Goal: Task Accomplishment & Management: Manage account settings

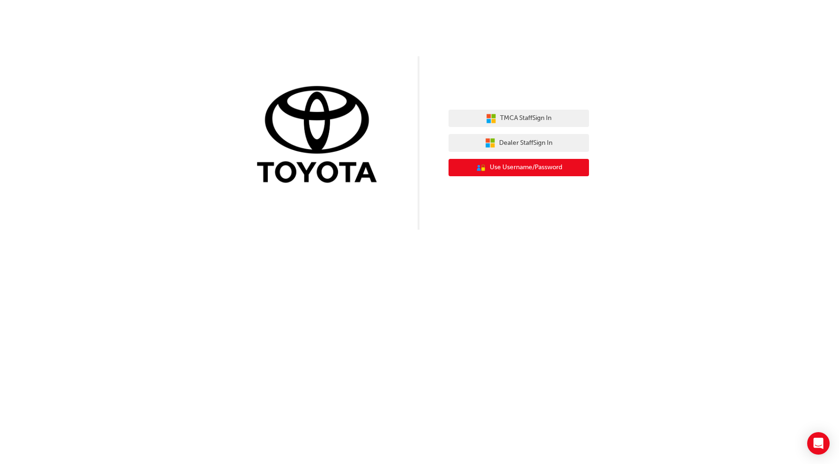
click at [520, 169] on span "Use Username/Password" at bounding box center [526, 167] width 73 height 11
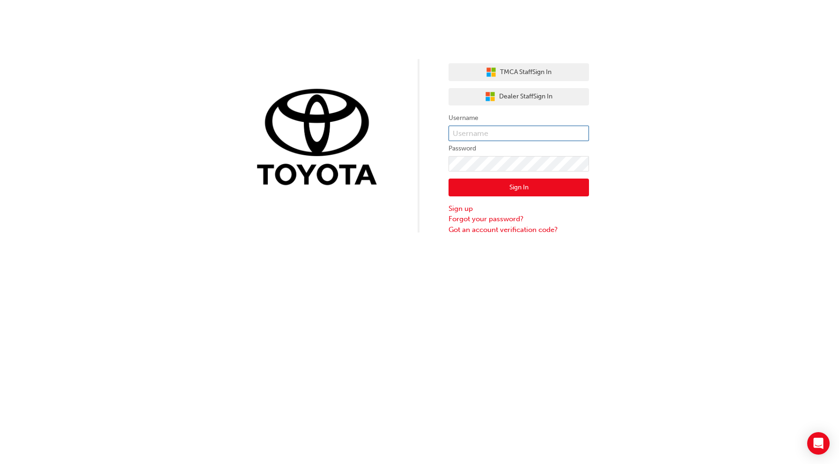
type input "bf.[PERSON_NAME].bellion"
click at [493, 219] on link "Forgot your password?" at bounding box center [519, 219] width 141 height 11
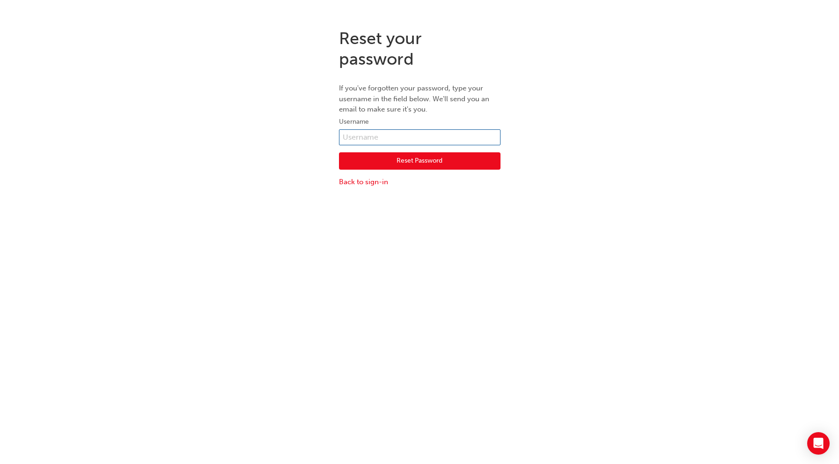
click at [420, 136] on input "text" at bounding box center [420, 137] width 162 height 16
type input "bf.[PERSON_NAME].bellion"
click at [424, 161] on button "Reset Password" at bounding box center [420, 161] width 162 height 18
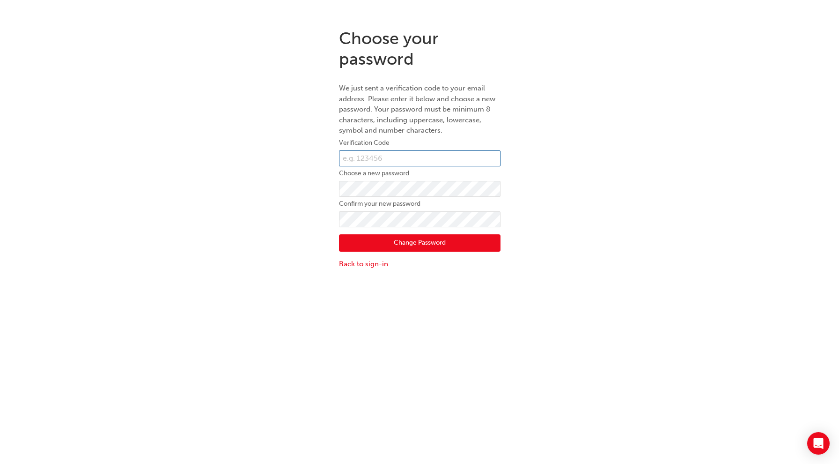
click at [406, 164] on input "text" at bounding box center [420, 158] width 162 height 16
paste input "106438"
type input "106438"
click button "Change Password" at bounding box center [420, 243] width 162 height 18
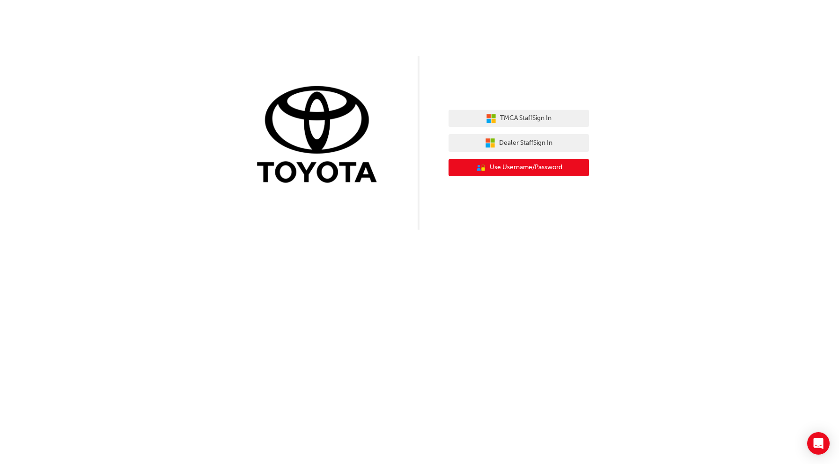
click at [558, 169] on span "Use Username/Password" at bounding box center [526, 167] width 73 height 11
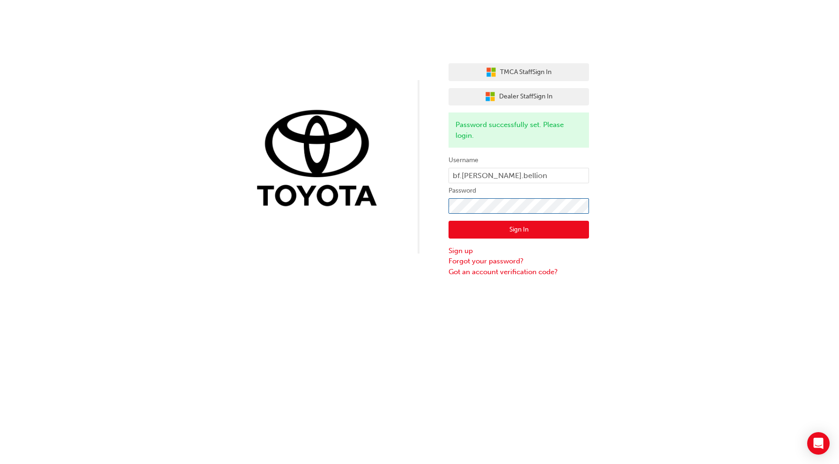
click at [425, 202] on div "TMCA Staff Sign In Dealer Staff Sign In Password successfully set. Please login…" at bounding box center [419, 138] width 839 height 277
click button "Sign In" at bounding box center [519, 230] width 141 height 18
